Goal: Information Seeking & Learning: Learn about a topic

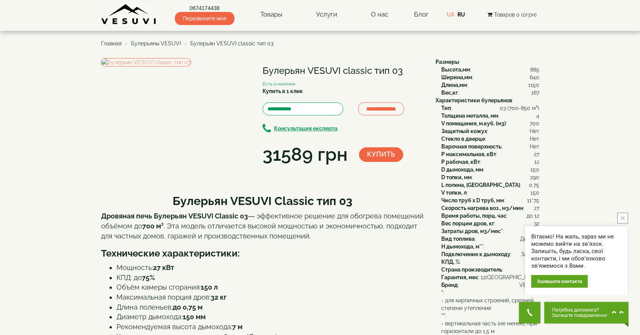
click at [178, 43] on span "Булерьяны VESUVI" at bounding box center [156, 43] width 50 height 6
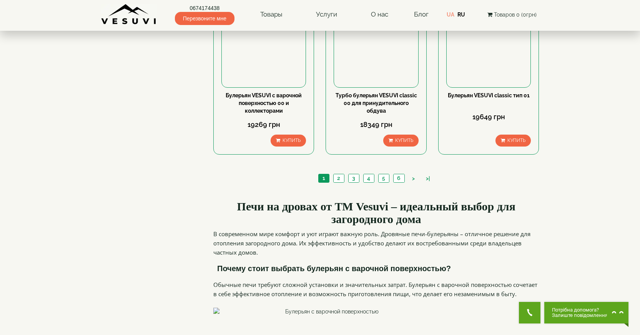
scroll to position [923, 0]
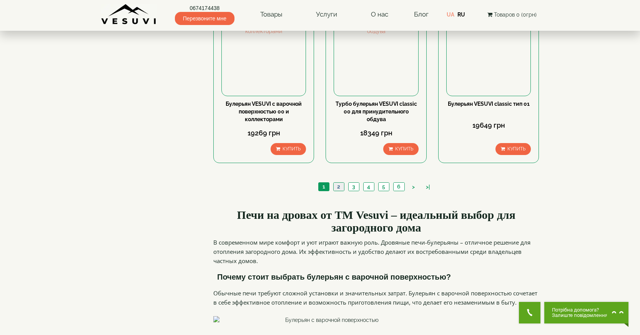
click at [338, 183] on link "2" at bounding box center [338, 187] width 11 height 8
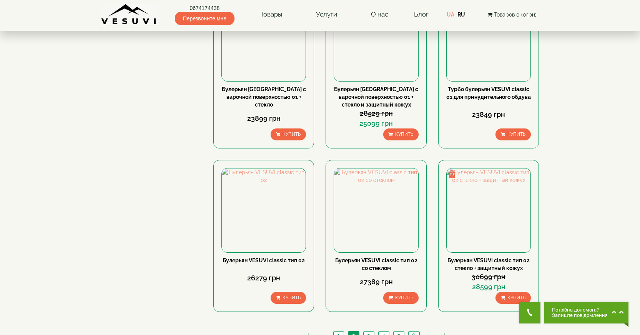
scroll to position [769, 0]
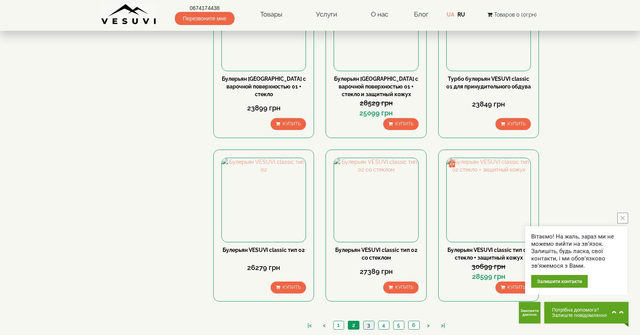
click at [371, 321] on link "3" at bounding box center [368, 325] width 11 height 8
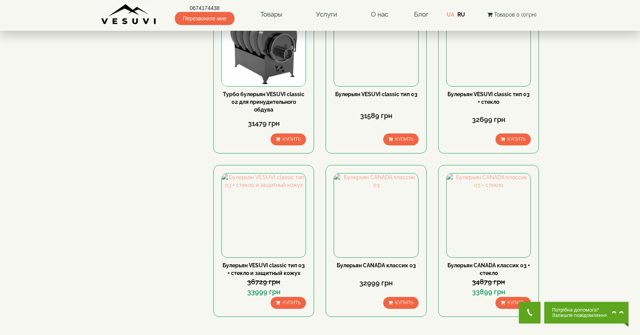
scroll to position [853, 0]
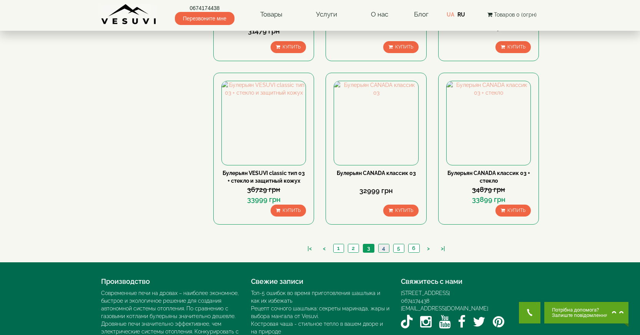
click at [387, 244] on link "4" at bounding box center [383, 248] width 11 height 8
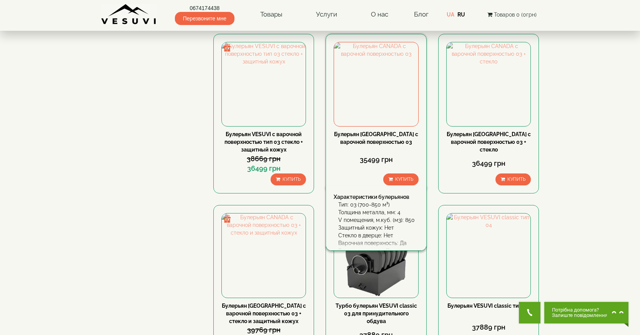
scroll to position [423, 0]
